Goal: Task Accomplishment & Management: Use online tool/utility

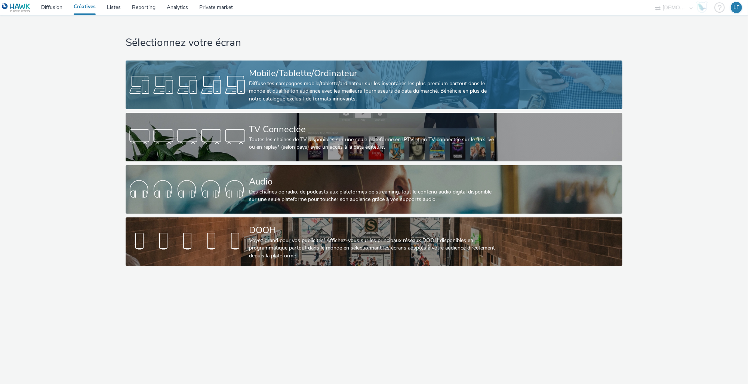
click at [413, 75] on div "Mobile/Tablette/Ordinateur" at bounding box center [372, 73] width 247 height 13
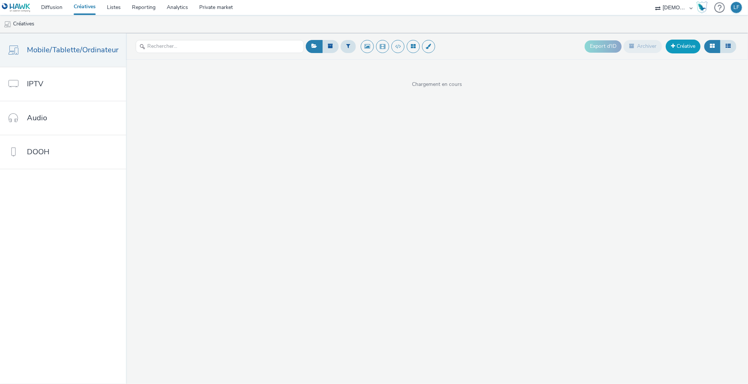
click at [688, 48] on link "Créative" at bounding box center [683, 46] width 35 height 13
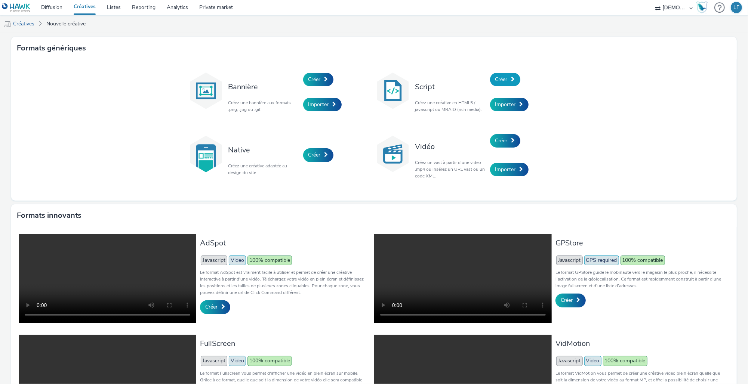
click at [508, 75] on link "Créer" at bounding box center [505, 79] width 30 height 13
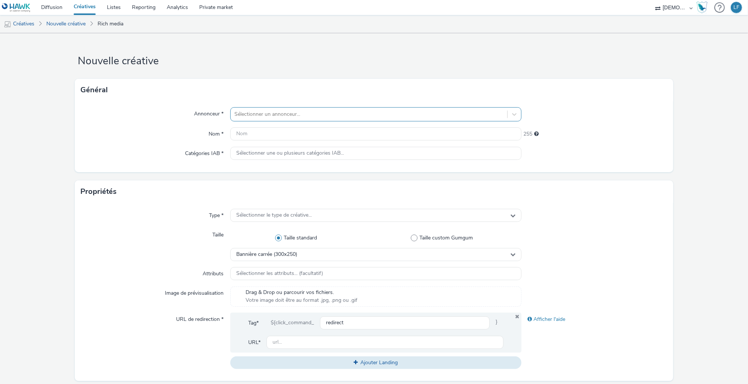
click at [391, 119] on div at bounding box center [368, 114] width 269 height 9
type input "MACC"
click at [368, 137] on li "M MACC3" at bounding box center [375, 135] width 291 height 25
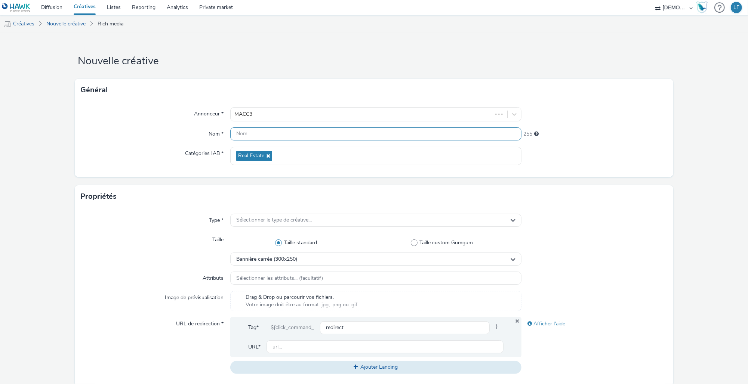
click at [271, 134] on input "text" at bounding box center [375, 133] width 291 height 13
paste input "320x480"
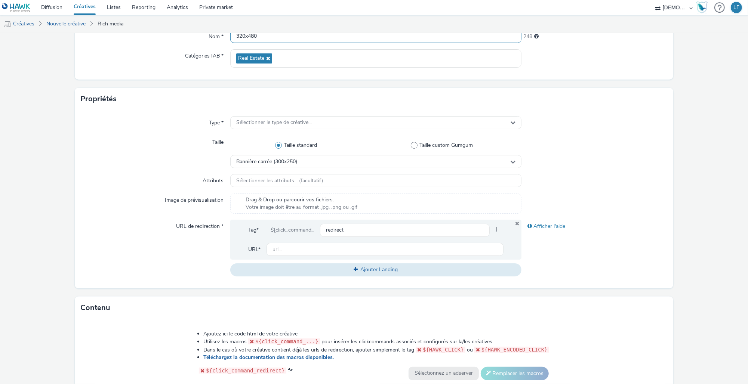
scroll to position [99, 0]
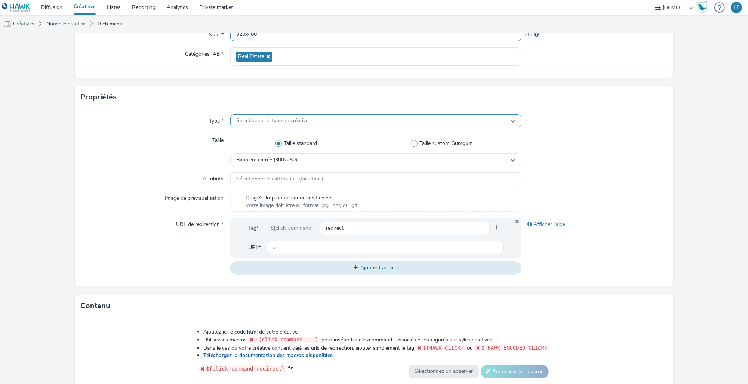
type input "320x480"
click at [277, 125] on div "Sélectionner le type de créative..." at bounding box center [375, 120] width 291 height 13
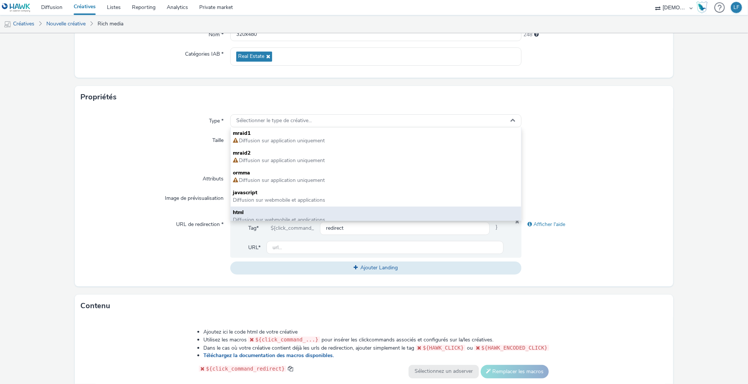
click at [292, 220] on span "Diffusion sur webmobile et applications" at bounding box center [279, 219] width 92 height 7
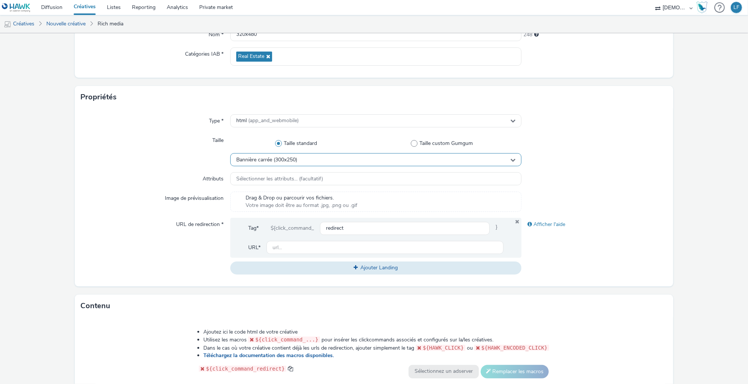
click at [284, 162] on span "Bannière carrée (300x250)" at bounding box center [266, 160] width 61 height 6
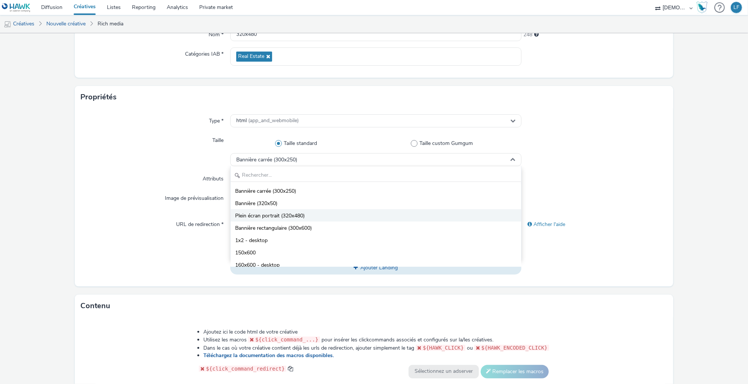
click at [283, 215] on span "Plein écran portrait (320x480)" at bounding box center [270, 215] width 70 height 7
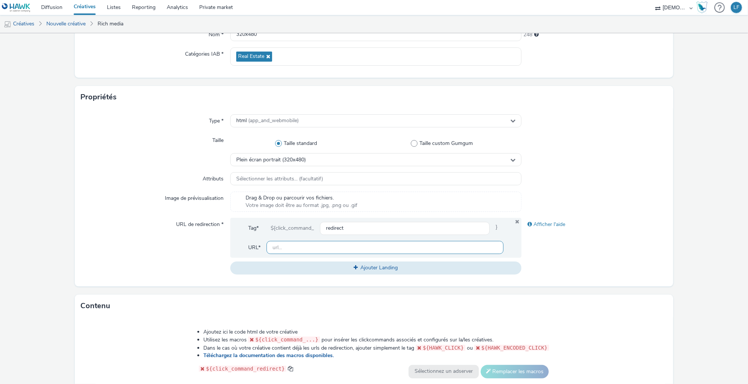
click at [374, 248] on input "text" at bounding box center [385, 247] width 237 height 13
click at [379, 249] on input "text" at bounding box center [385, 247] width 237 height 13
paste input "[URL][DOMAIN_NAME]"
type input "[URL][DOMAIN_NAME]"
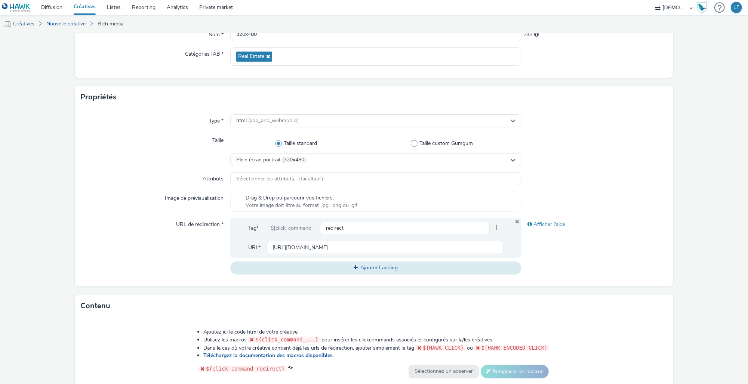
scroll to position [0, 0]
click at [133, 268] on div "URL de redirection *" at bounding box center [156, 246] width 150 height 56
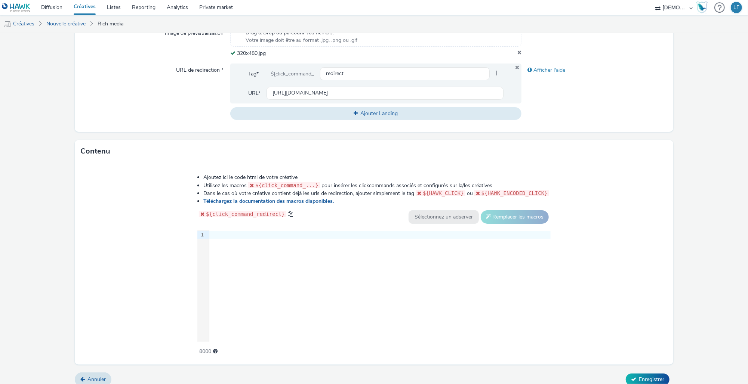
scroll to position [273, 0]
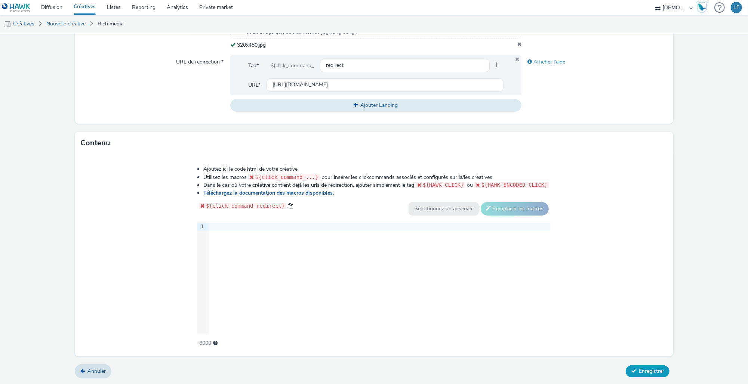
click at [639, 374] on span "Enregistrer" at bounding box center [651, 371] width 25 height 7
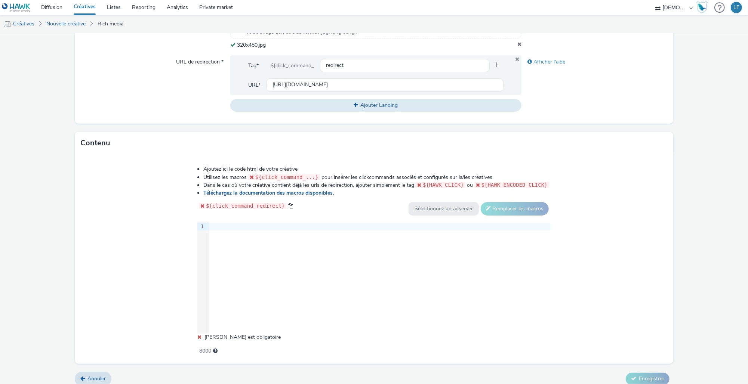
click at [405, 265] on div "9 1 ›" at bounding box center [373, 278] width 353 height 112
click at [329, 274] on div "9 1 ›" at bounding box center [373, 278] width 353 height 112
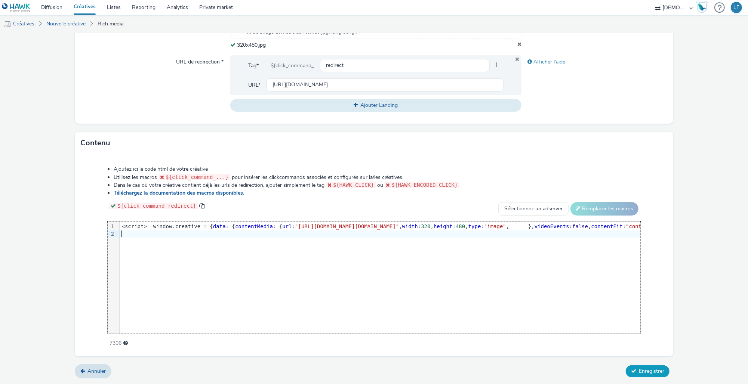
click at [636, 377] on button "Enregistrer" at bounding box center [648, 372] width 44 height 12
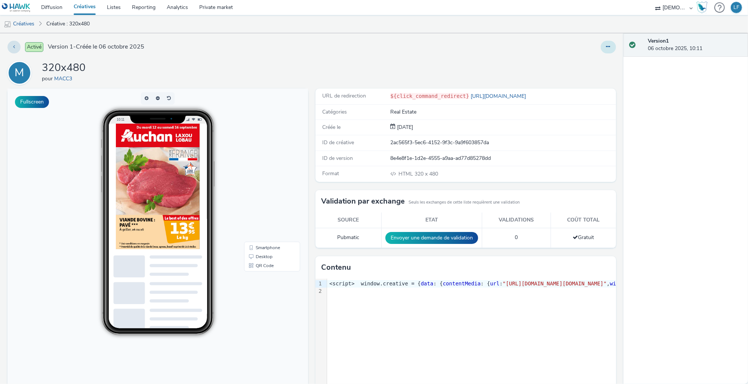
click at [601, 52] on button at bounding box center [608, 47] width 15 height 13
click at [577, 65] on link "Modifier" at bounding box center [588, 62] width 56 height 15
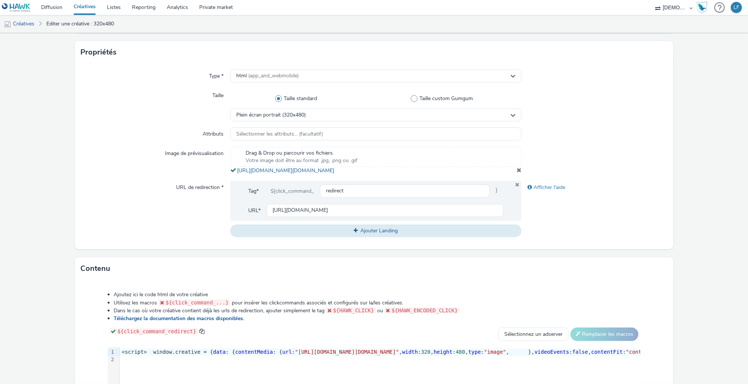
scroll to position [150, 0]
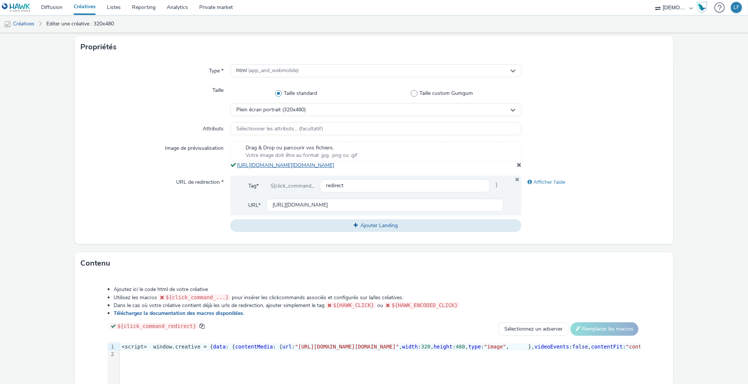
drag, startPoint x: 404, startPoint y: 172, endPoint x: 235, endPoint y: 168, distance: 169.4
click at [235, 168] on div "Drag & Drop ou parcourir vos fichiers. Votre image doit être au format .jpg, .p…" at bounding box center [375, 156] width 291 height 28
copy link "[URL][DOMAIN_NAME][DOMAIN_NAME]"
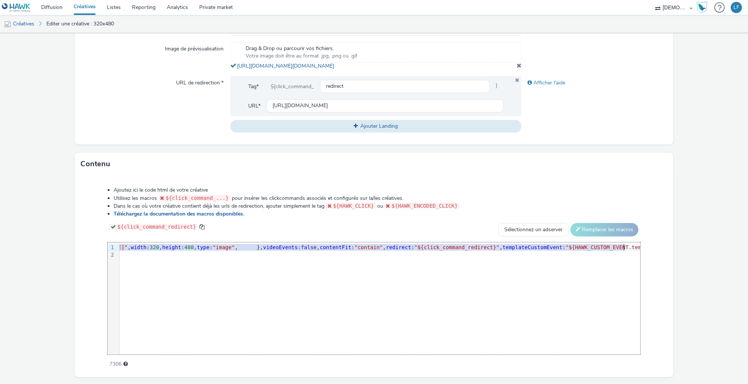
scroll to position [0, 283]
drag, startPoint x: 360, startPoint y: 255, endPoint x: 535, endPoint y: 257, distance: 174.2
click at [116, 250] on span ""[URL][DOMAIN_NAME][DOMAIN_NAME]"" at bounding box center [64, 248] width 104 height 6
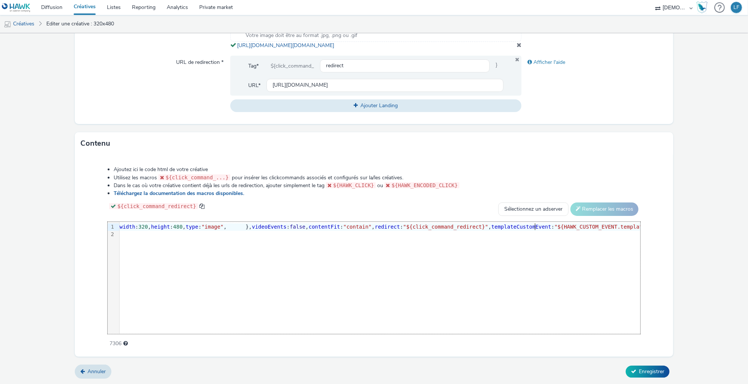
scroll to position [278, 0]
click at [651, 369] on span "Enregistrer" at bounding box center [651, 371] width 25 height 7
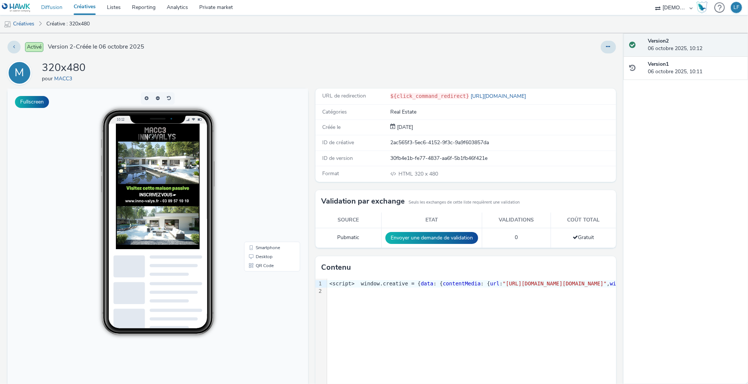
click at [54, 7] on link "Diffusion" at bounding box center [52, 7] width 33 height 15
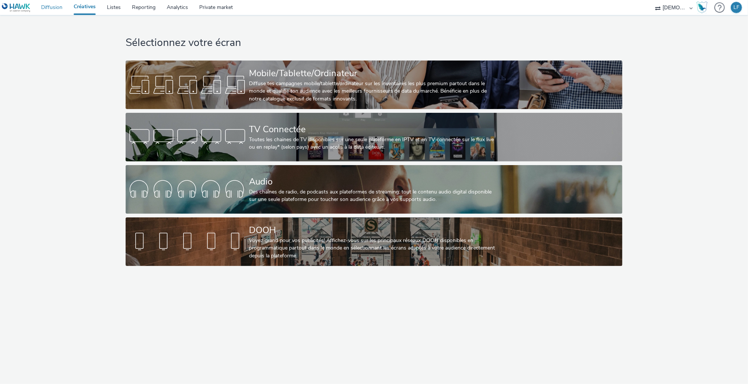
click at [47, 4] on link "Diffusion" at bounding box center [52, 7] width 33 height 15
